Goal: Task Accomplishment & Management: Complete application form

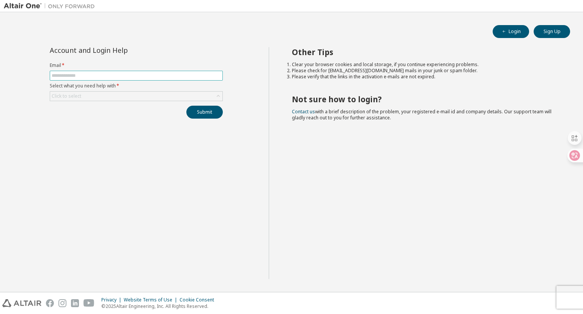
click at [138, 77] on input "text" at bounding box center [136, 76] width 169 height 6
type input "*"
type input "**********"
click at [82, 98] on div "Click to select" at bounding box center [136, 96] width 172 height 9
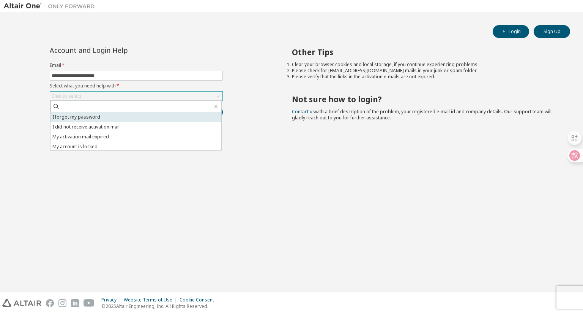
click at [80, 117] on li "I forgot my password" at bounding box center [136, 117] width 171 height 10
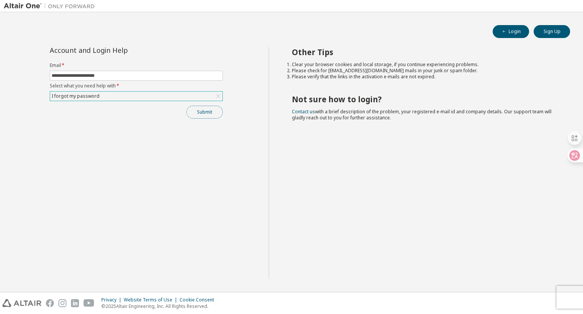
click at [206, 115] on button "Submit" at bounding box center [204, 112] width 36 height 13
click at [494, 303] on div "Bad Request" at bounding box center [520, 299] width 111 height 17
click at [567, 298] on icon "button" at bounding box center [567, 298] width 3 height 3
click at [468, 244] on div "Other Tips Clear your browser cookies and local storage, if you continue experi…" at bounding box center [424, 163] width 311 height 232
click at [542, 33] on button "Sign Up" at bounding box center [552, 31] width 36 height 13
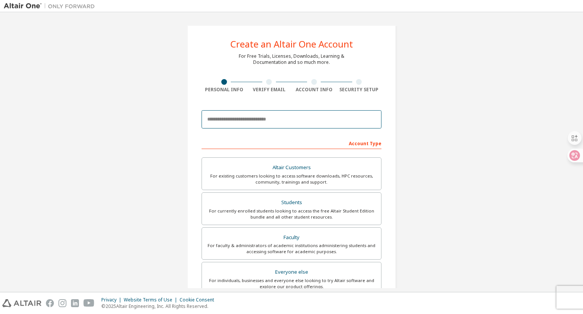
click at [272, 120] on input "email" at bounding box center [292, 119] width 180 height 18
type input "**********"
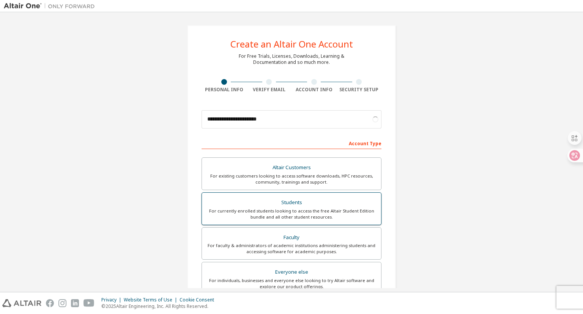
click at [336, 208] on div "For currently enrolled students looking to access the free Altair Student Editi…" at bounding box center [292, 214] width 170 height 12
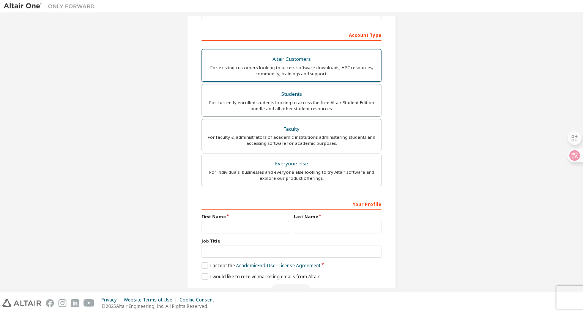
scroll to position [114, 0]
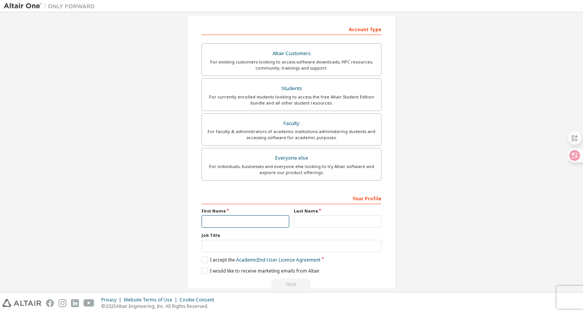
click at [246, 222] on input "text" at bounding box center [246, 221] width 88 height 13
type input "*"
type input "**"
click at [312, 223] on input "text" at bounding box center [338, 221] width 88 height 13
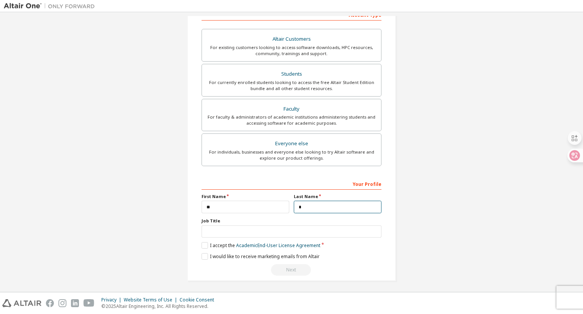
scroll to position [129, 0]
type input "*"
click at [207, 245] on label "I accept the Academic End-User License Agreement" at bounding box center [261, 245] width 119 height 6
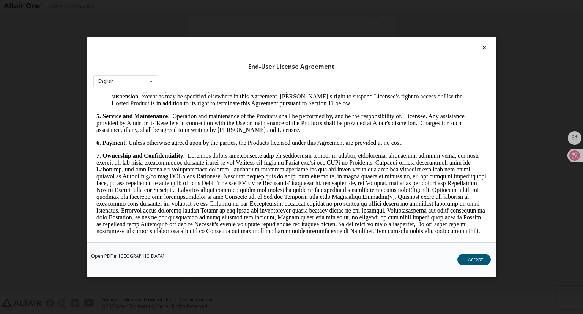
scroll to position [1246, 0]
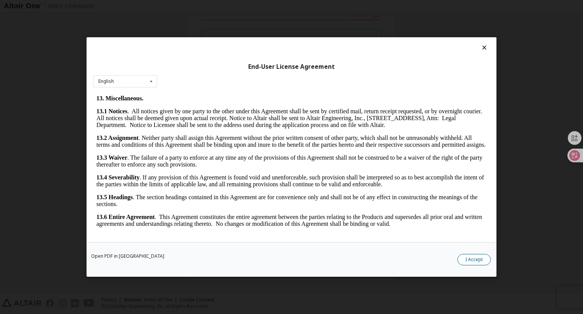
click at [472, 262] on button "I Accept" at bounding box center [474, 259] width 33 height 11
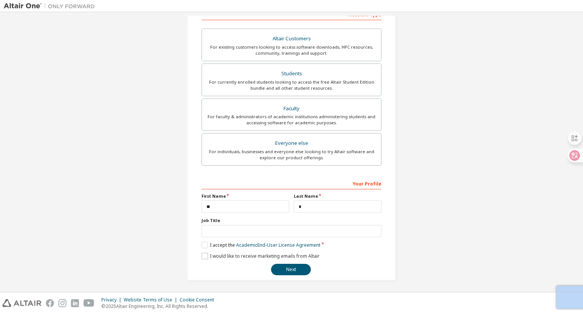
click at [199, 256] on div "**********" at bounding box center [291, 88] width 209 height 384
click at [203, 256] on label "I would like to receive marketing emails from Altair" at bounding box center [261, 256] width 118 height 6
click at [292, 266] on button "Next" at bounding box center [291, 269] width 40 height 11
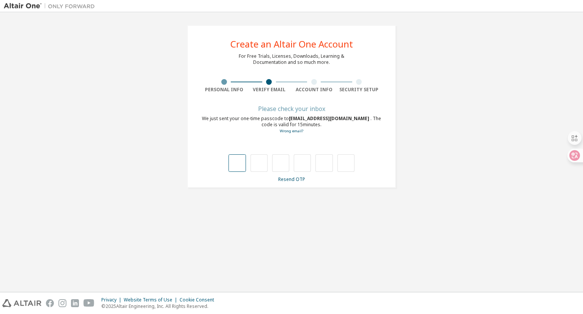
click at [236, 161] on input "text" at bounding box center [237, 162] width 17 height 17
type input "*"
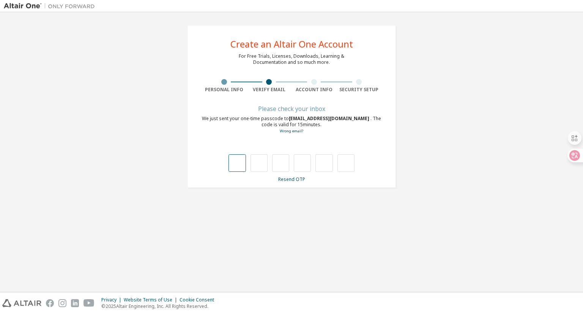
type input "*"
